Goal: Information Seeking & Learning: Learn about a topic

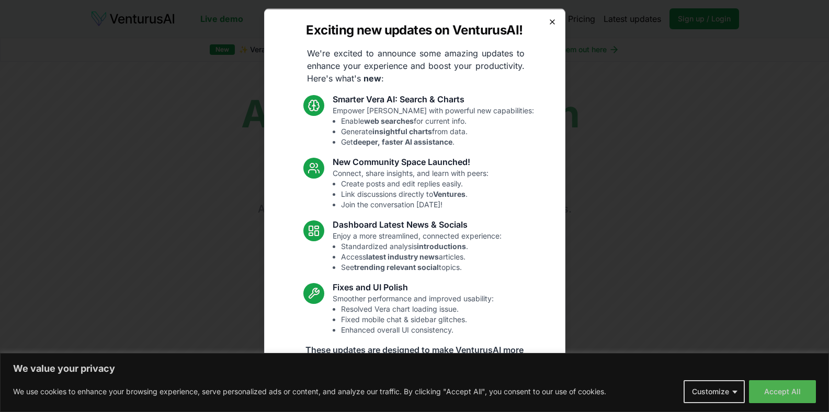
click at [548, 23] on icon "button" at bounding box center [552, 21] width 8 height 8
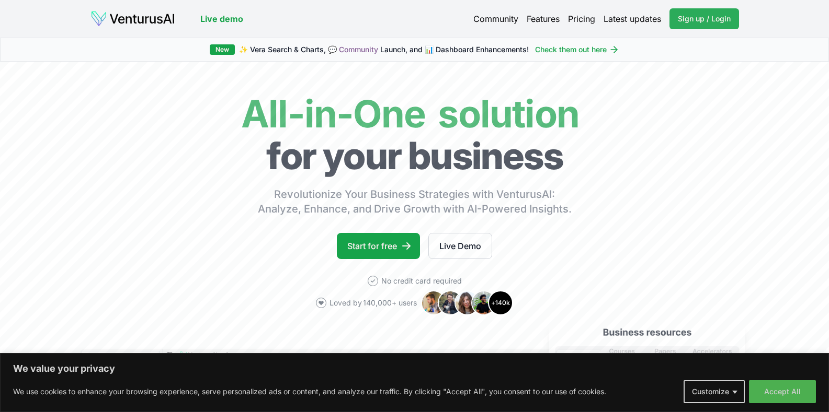
click at [683, 19] on span "Sign up / Login" at bounding box center [703, 19] width 53 height 10
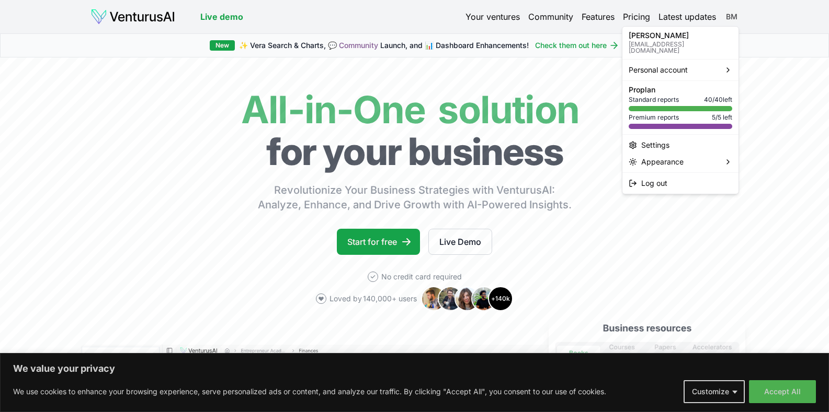
click at [732, 15] on html "We value your privacy We use cookies to enhance your browsing experience, serve…" at bounding box center [414, 206] width 829 height 412
click at [494, 15] on html "We value your privacy We use cookies to enhance your browsing experience, serve…" at bounding box center [414, 206] width 829 height 412
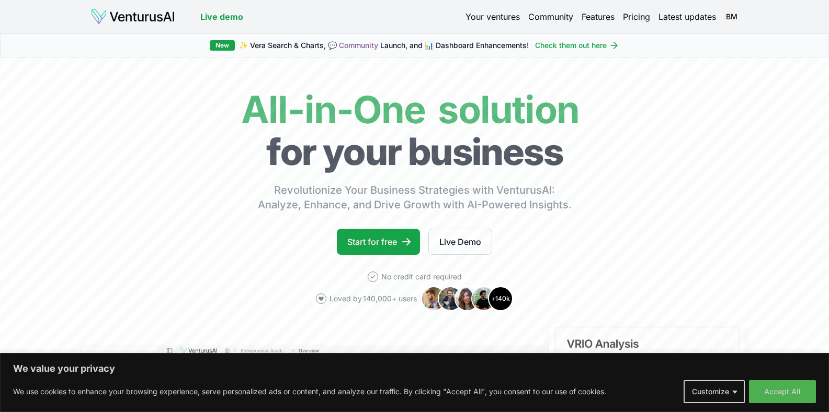
click at [494, 15] on link "Your ventures" at bounding box center [492, 16] width 54 height 13
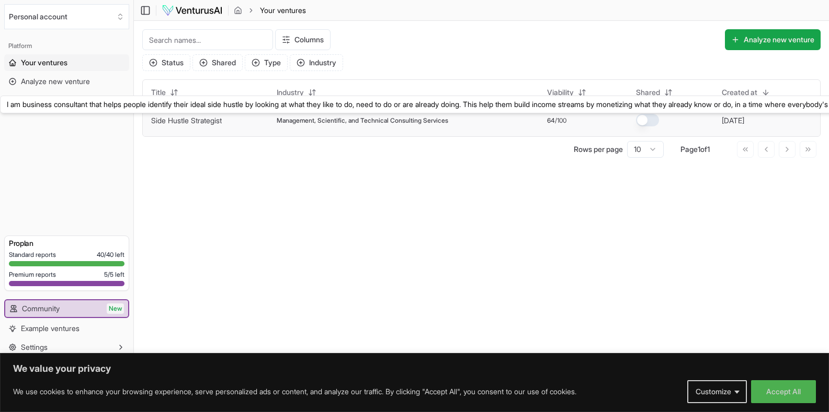
click at [222, 119] on link "Side Hustle Strategist" at bounding box center [186, 120] width 71 height 9
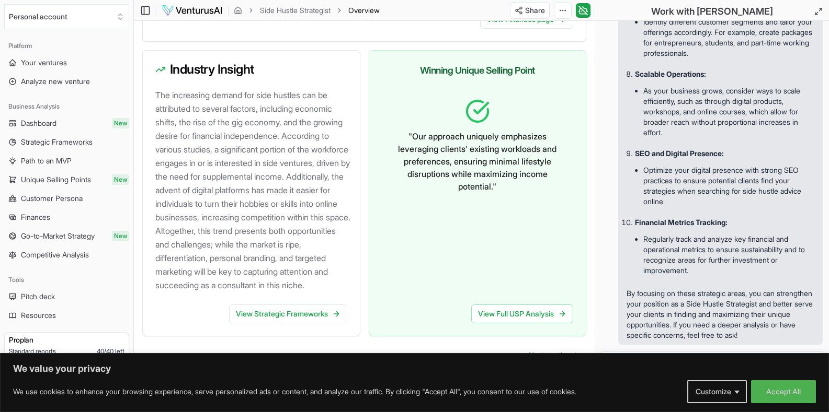
scroll to position [1142, 0]
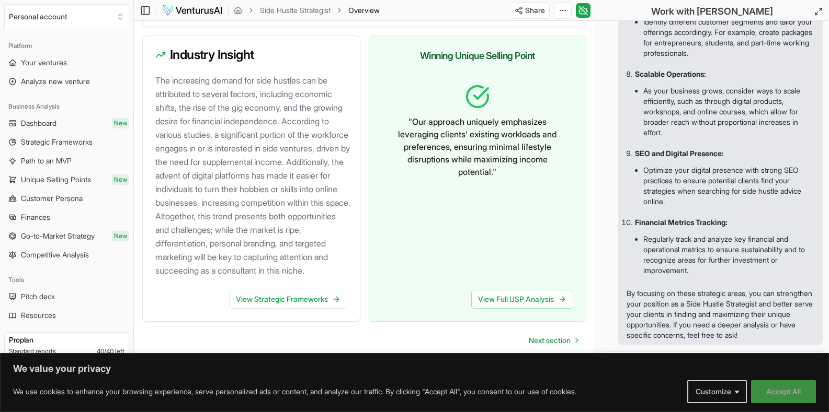
click at [780, 389] on button "Accept All" at bounding box center [783, 392] width 65 height 23
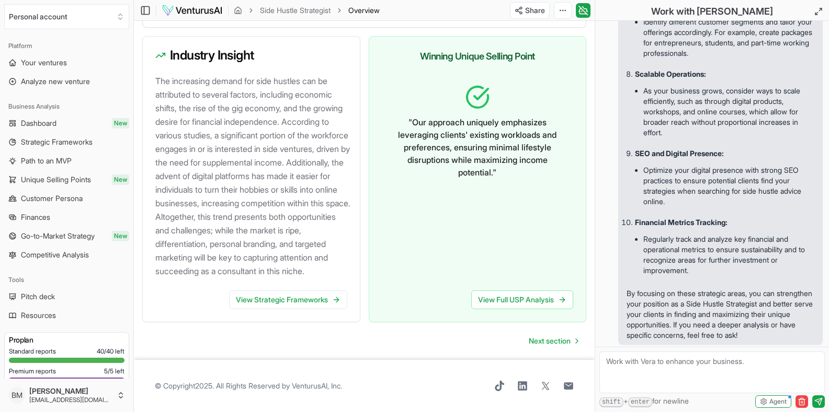
scroll to position [1181, 0]
click at [560, 339] on span "Next section" at bounding box center [549, 341] width 42 height 10
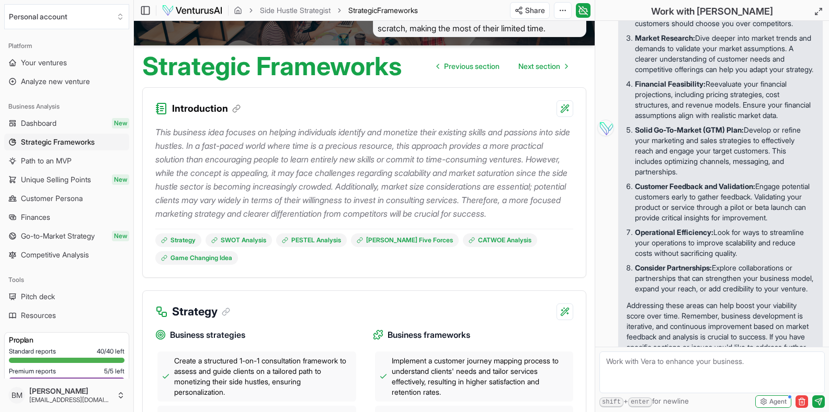
scroll to position [1991, 0]
